Goal: Information Seeking & Learning: Learn about a topic

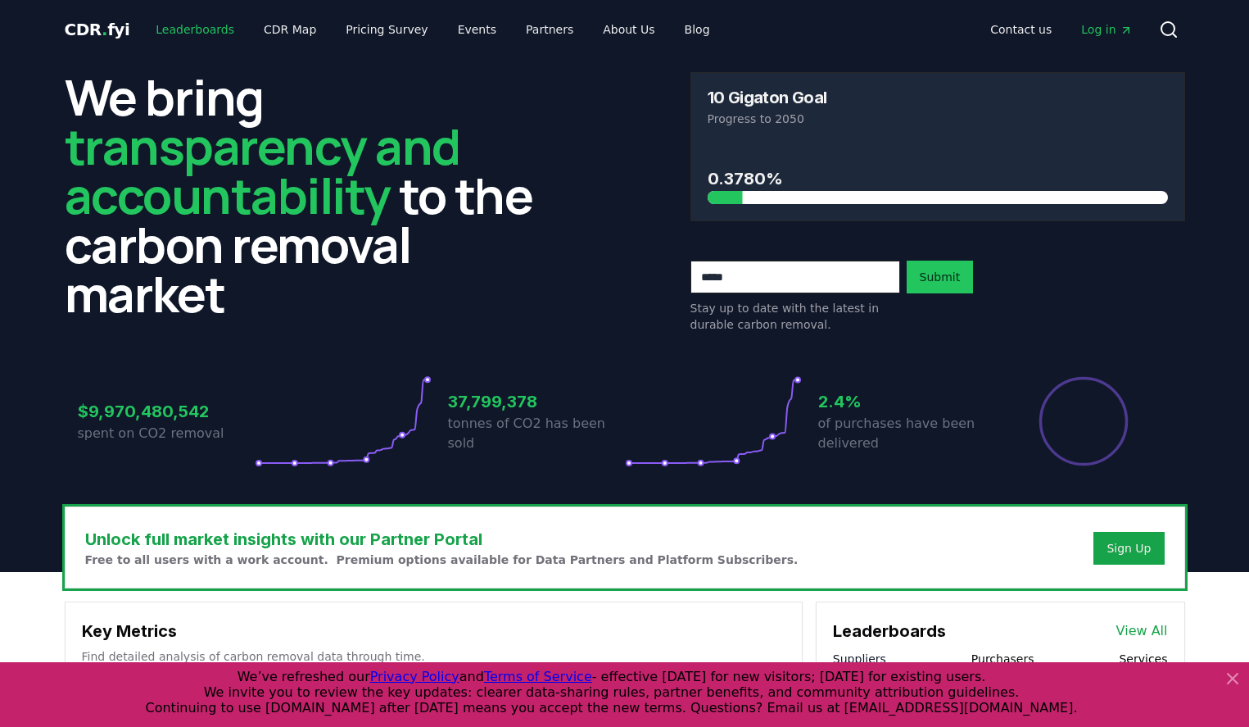
click at [199, 30] on link "Leaderboards" at bounding box center [195, 29] width 105 height 29
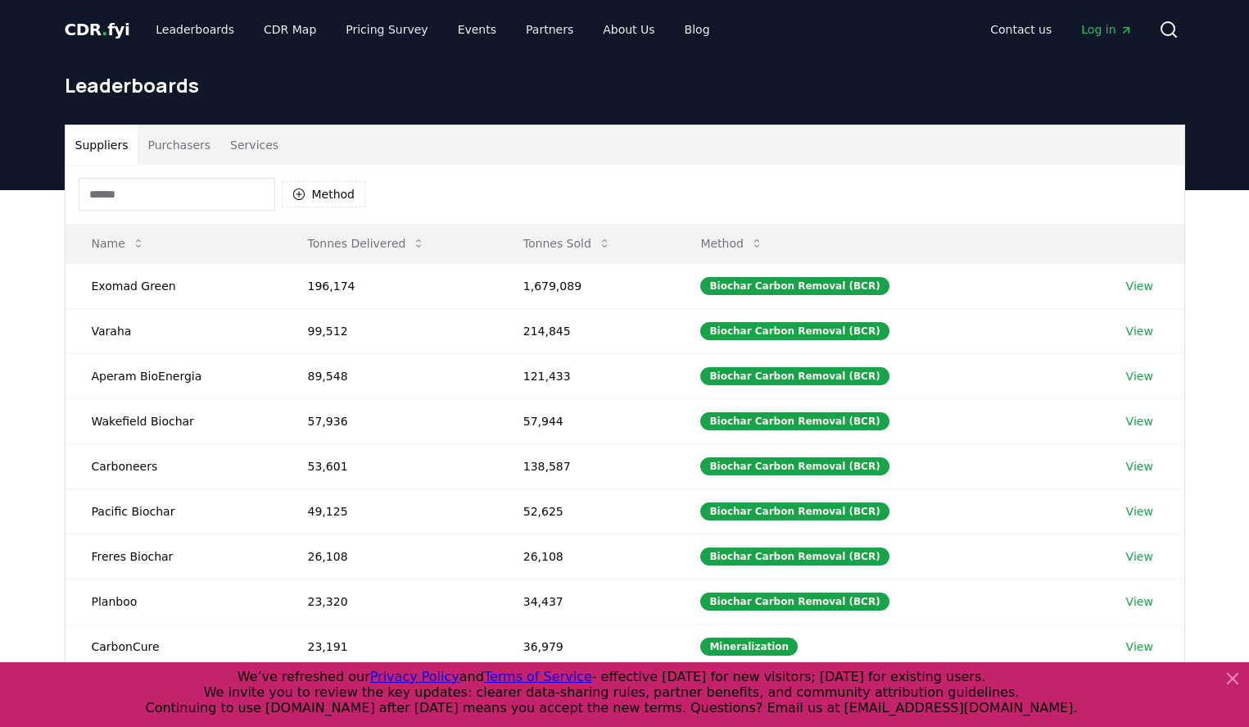
click at [170, 152] on button "Purchasers" at bounding box center [179, 144] width 83 height 39
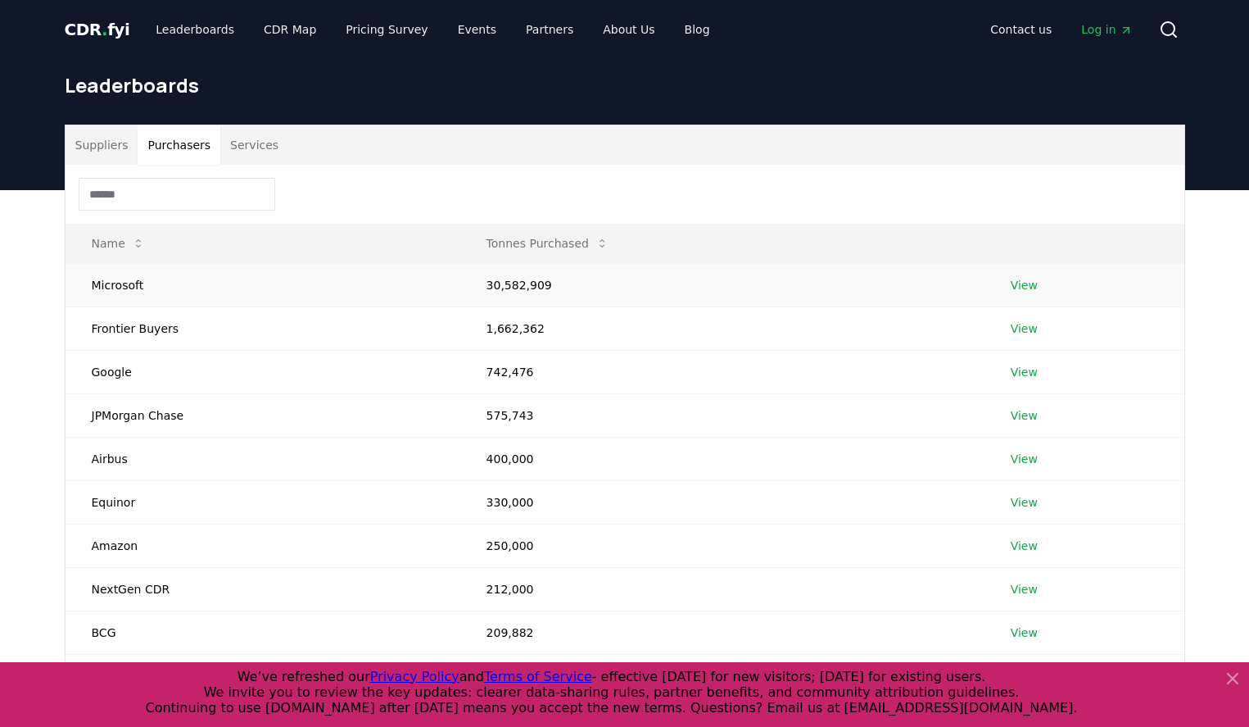
click at [1016, 288] on link "View" at bounding box center [1024, 285] width 27 height 16
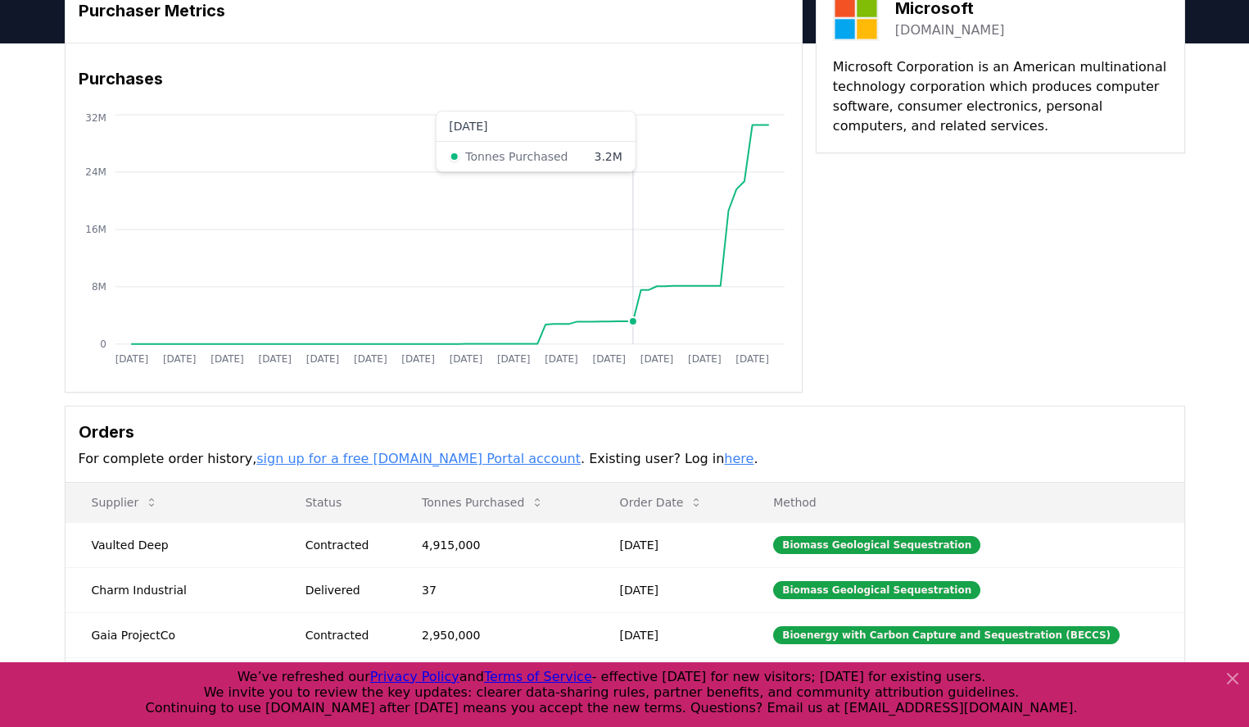
scroll to position [246, 0]
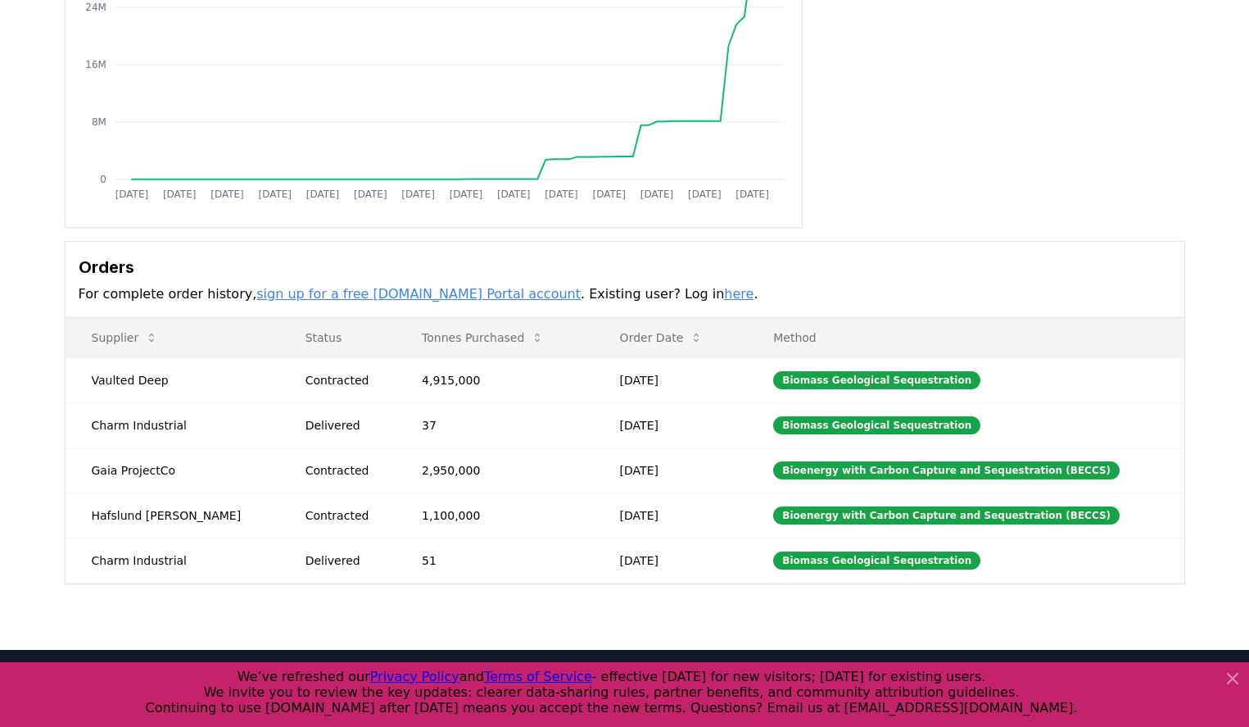
click at [1228, 681] on icon at bounding box center [1233, 678] width 20 height 20
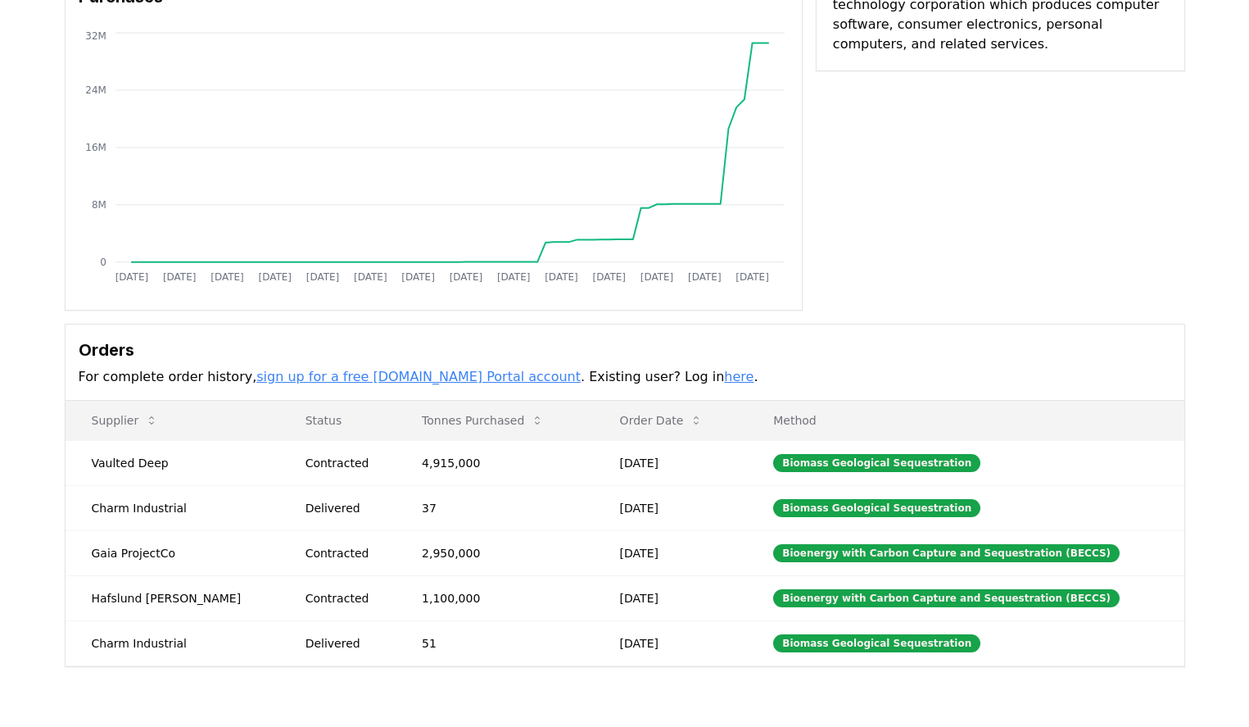
scroll to position [81, 0]
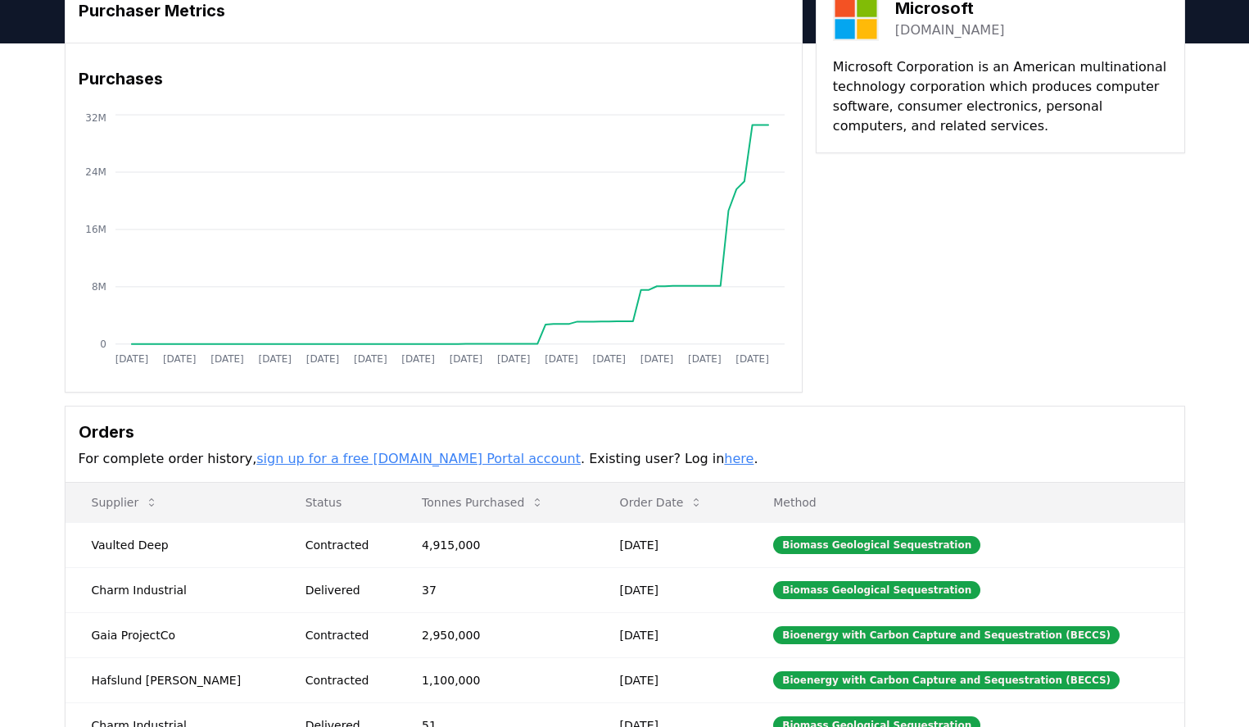
click at [724, 460] on link "here" at bounding box center [738, 459] width 29 height 16
